Goal: Submit feedback/report problem

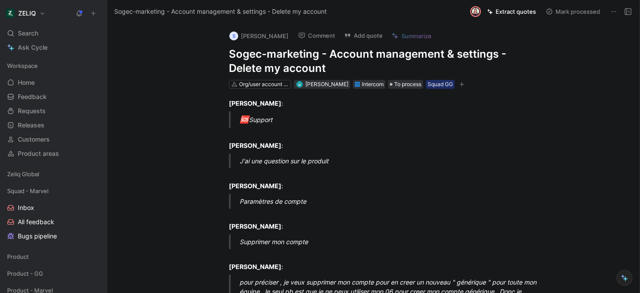
drag, startPoint x: 230, startPoint y: 54, endPoint x: 327, endPoint y: 69, distance: 98.5
click at [327, 69] on h1 "Sogec-marketing - Account management & settings - Delete my account" at bounding box center [382, 61] width 307 height 28
copy h1 "Sogec-marketing - Account management & settings - Delete my account"
click at [363, 37] on button "Add quote" at bounding box center [363, 35] width 47 height 12
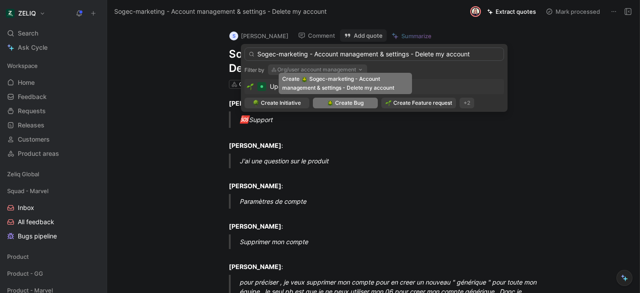
type input "Sogec-marketing - Account management & settings - Delete my account"
click at [338, 105] on span "Create Bug" at bounding box center [349, 103] width 28 height 9
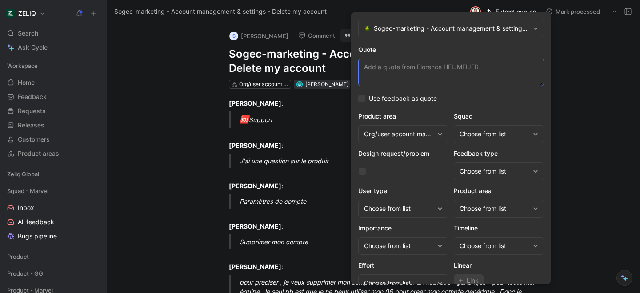
paste textarea "je veux supprimer mon compte pour en creer un nouveau " générique " pour toute …"
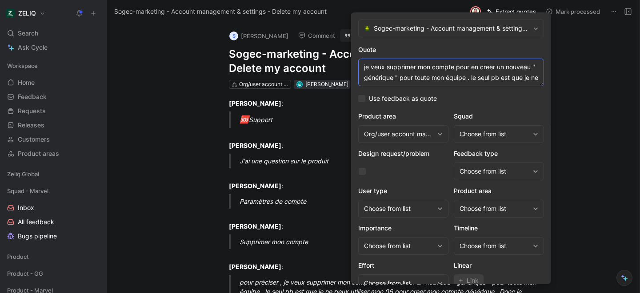
scroll to position [17, 0]
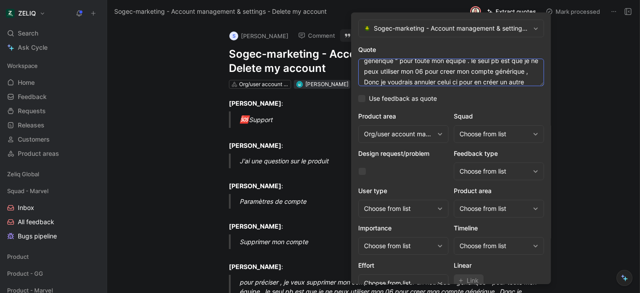
type textarea "je veux supprimer mon compte pour en creer un nouveau " générique " pour toute …"
click at [458, 140] on div "Choose from list" at bounding box center [499, 134] width 90 height 18
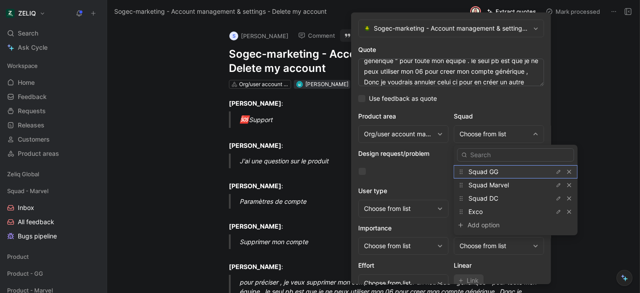
click at [470, 174] on span "Squad GG" at bounding box center [483, 172] width 30 height 8
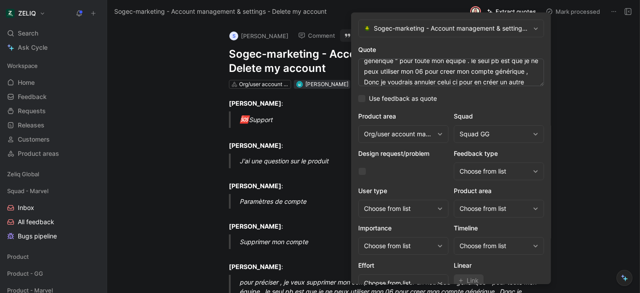
scroll to position [36, 0]
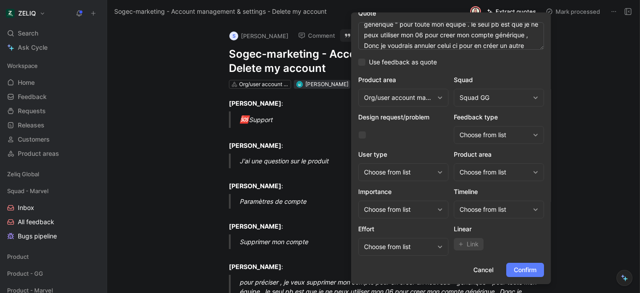
click at [511, 265] on button "Confirm" at bounding box center [525, 270] width 38 height 14
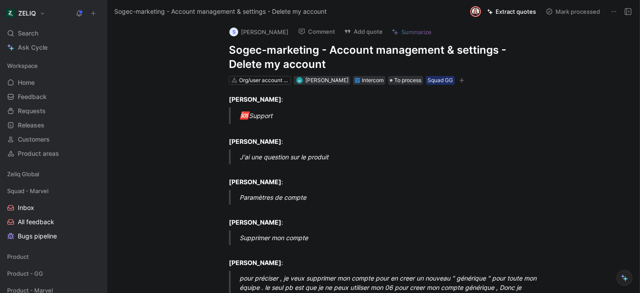
scroll to position [6, 0]
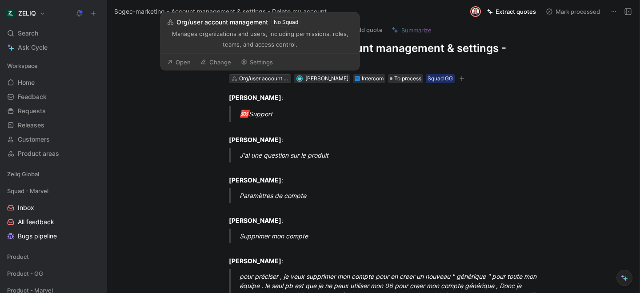
click at [272, 80] on div "Org/user account management" at bounding box center [264, 78] width 50 height 9
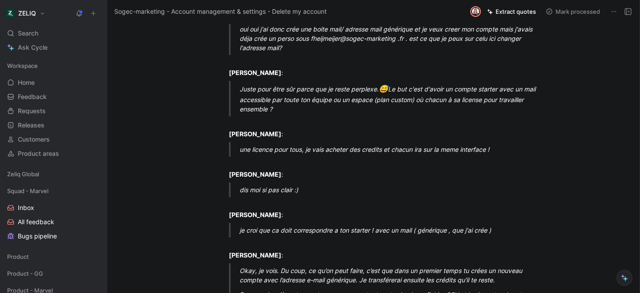
scroll to position [0, 0]
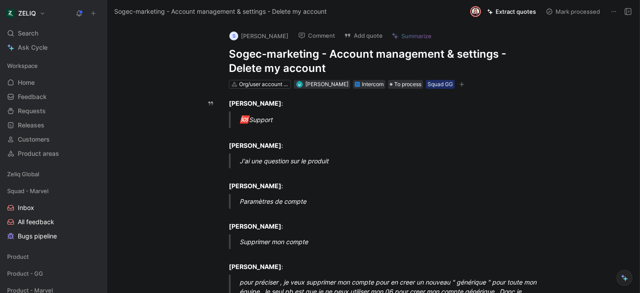
drag, startPoint x: 231, startPoint y: 53, endPoint x: 324, endPoint y: 70, distance: 93.9
click at [324, 70] on h1 "Sogec-marketing - Account management & settings - Delete my account" at bounding box center [382, 61] width 307 height 28
copy h1 "Sogec-marketing - Account management & settings - Delete my account"
click at [38, 30] on div "Search ⌘ K" at bounding box center [54, 33] width 100 height 13
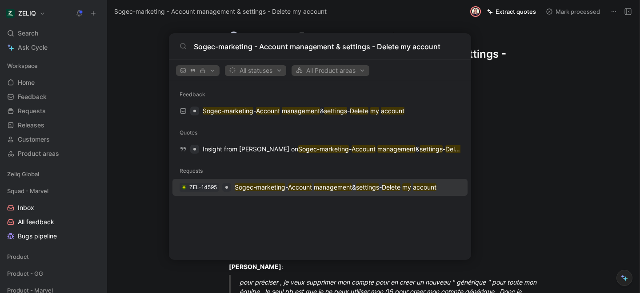
type input "Sogec-marketing - Account management & settings - Delete my account"
click at [244, 189] on mark "Sogec-marketing" at bounding box center [260, 187] width 51 height 8
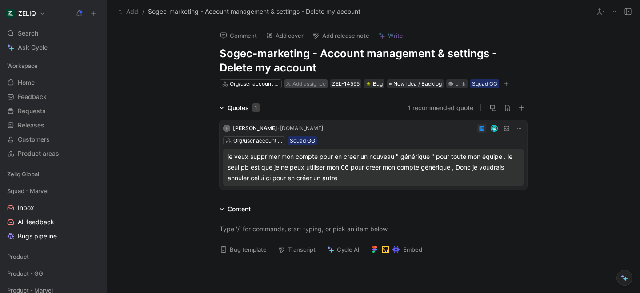
click at [304, 86] on span "Add assignee" at bounding box center [308, 83] width 33 height 7
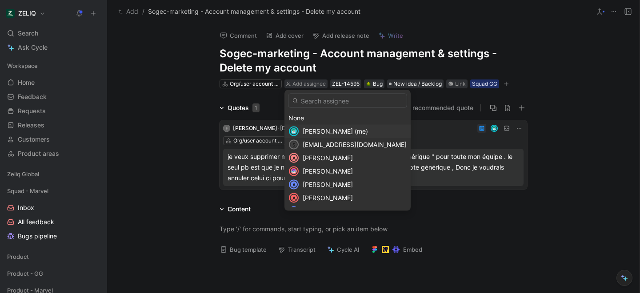
click at [306, 130] on span "[PERSON_NAME] (me)" at bounding box center [335, 132] width 65 height 8
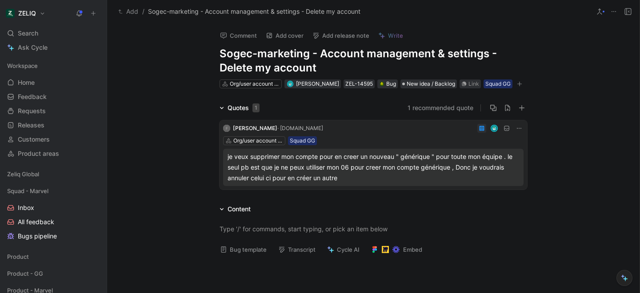
scroll to position [53, 0]
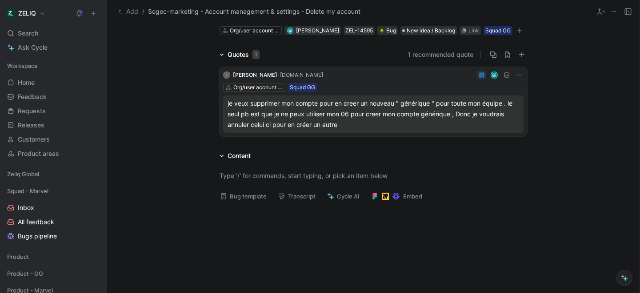
click at [295, 196] on button "Transcript" at bounding box center [296, 196] width 45 height 12
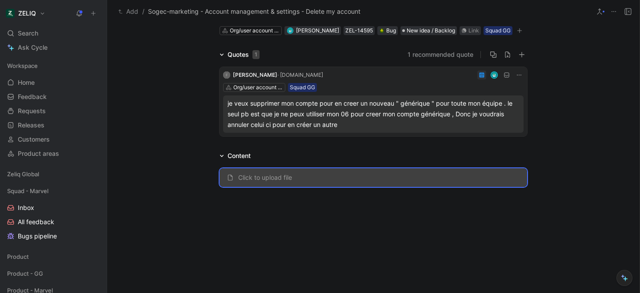
click at [222, 156] on icon at bounding box center [222, 156] width 4 height 2
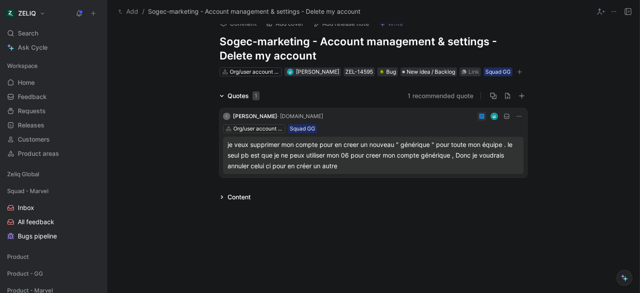
scroll to position [6, 0]
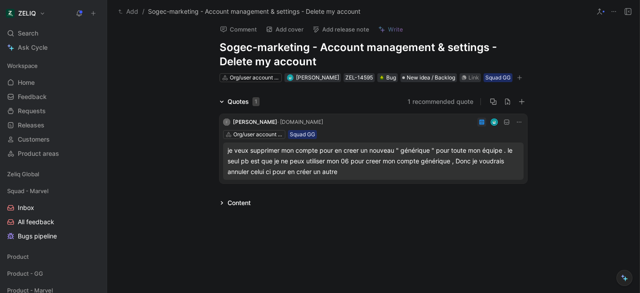
click at [226, 203] on div "Content" at bounding box center [235, 203] width 38 height 11
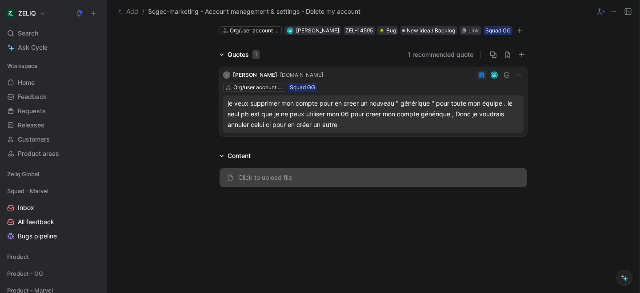
scroll to position [50, 0]
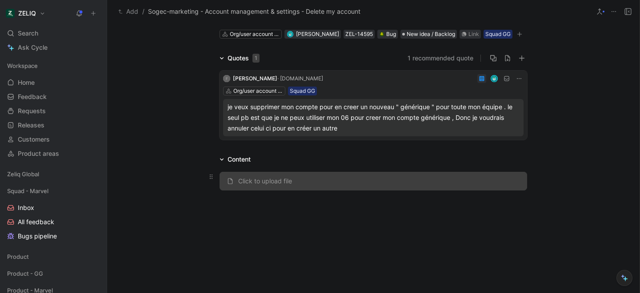
click at [249, 179] on span "Click to upload file" at bounding box center [265, 181] width 54 height 8
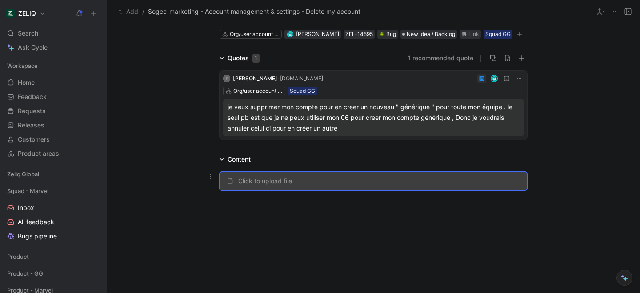
click at [246, 183] on span "Click to upload file" at bounding box center [265, 181] width 54 height 8
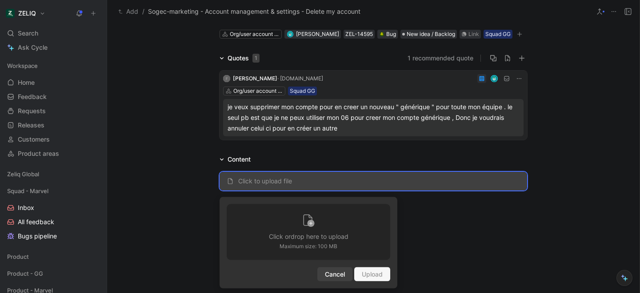
click at [336, 274] on span "Cancel" at bounding box center [335, 274] width 20 height 11
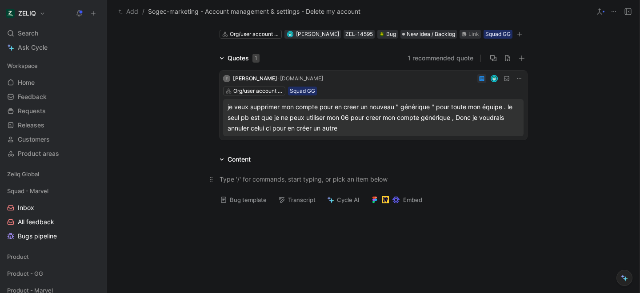
click at [239, 181] on div at bounding box center [372, 179] width 307 height 9
